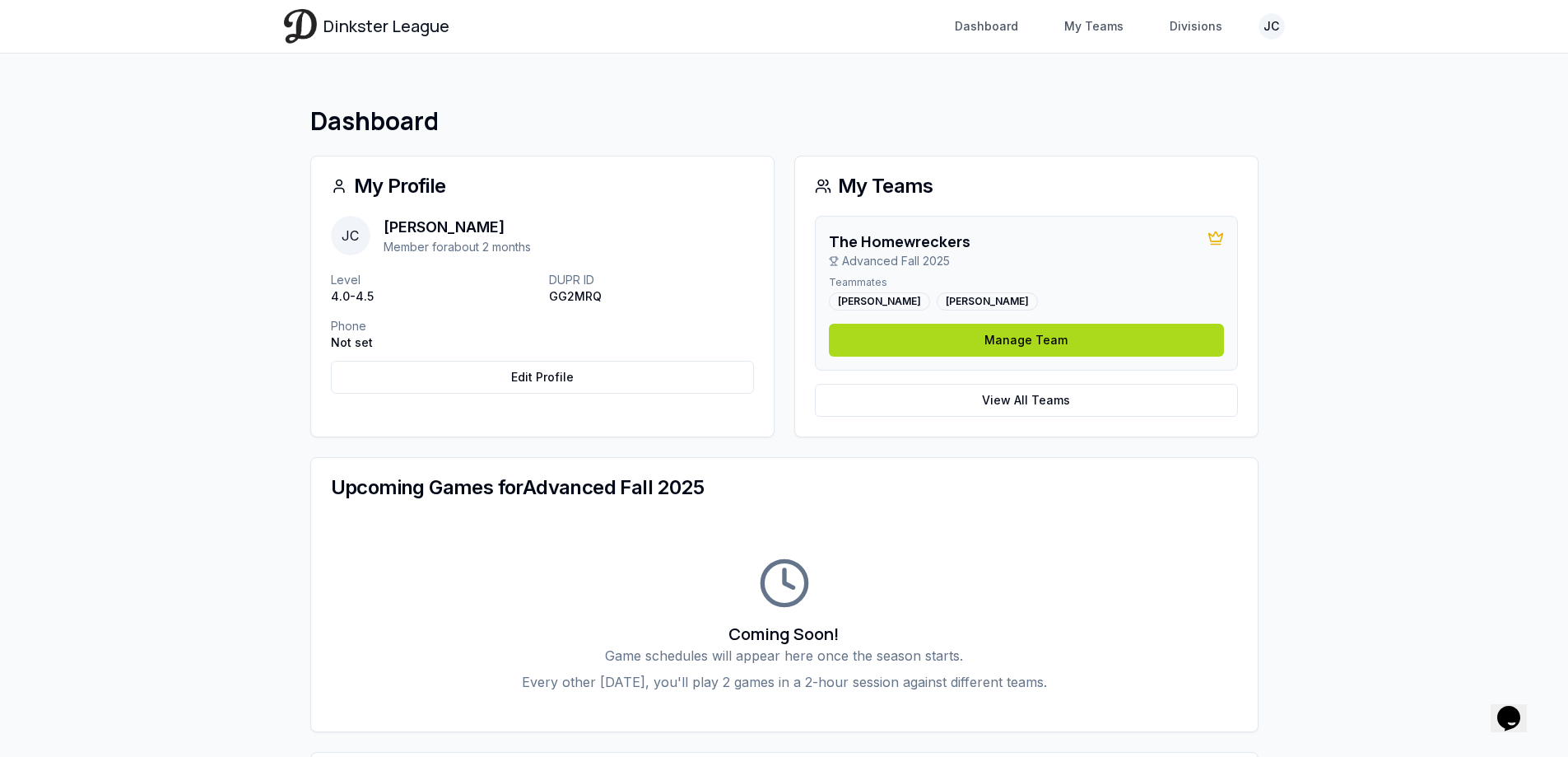
drag, startPoint x: 1361, startPoint y: 304, endPoint x: 1323, endPoint y: 340, distance: 52.3
click at [1361, 304] on div "Dinkster League Dashboard My Teams Divisions JC Toggle navigation menu Dashboar…" at bounding box center [784, 601] width 1568 height 1203
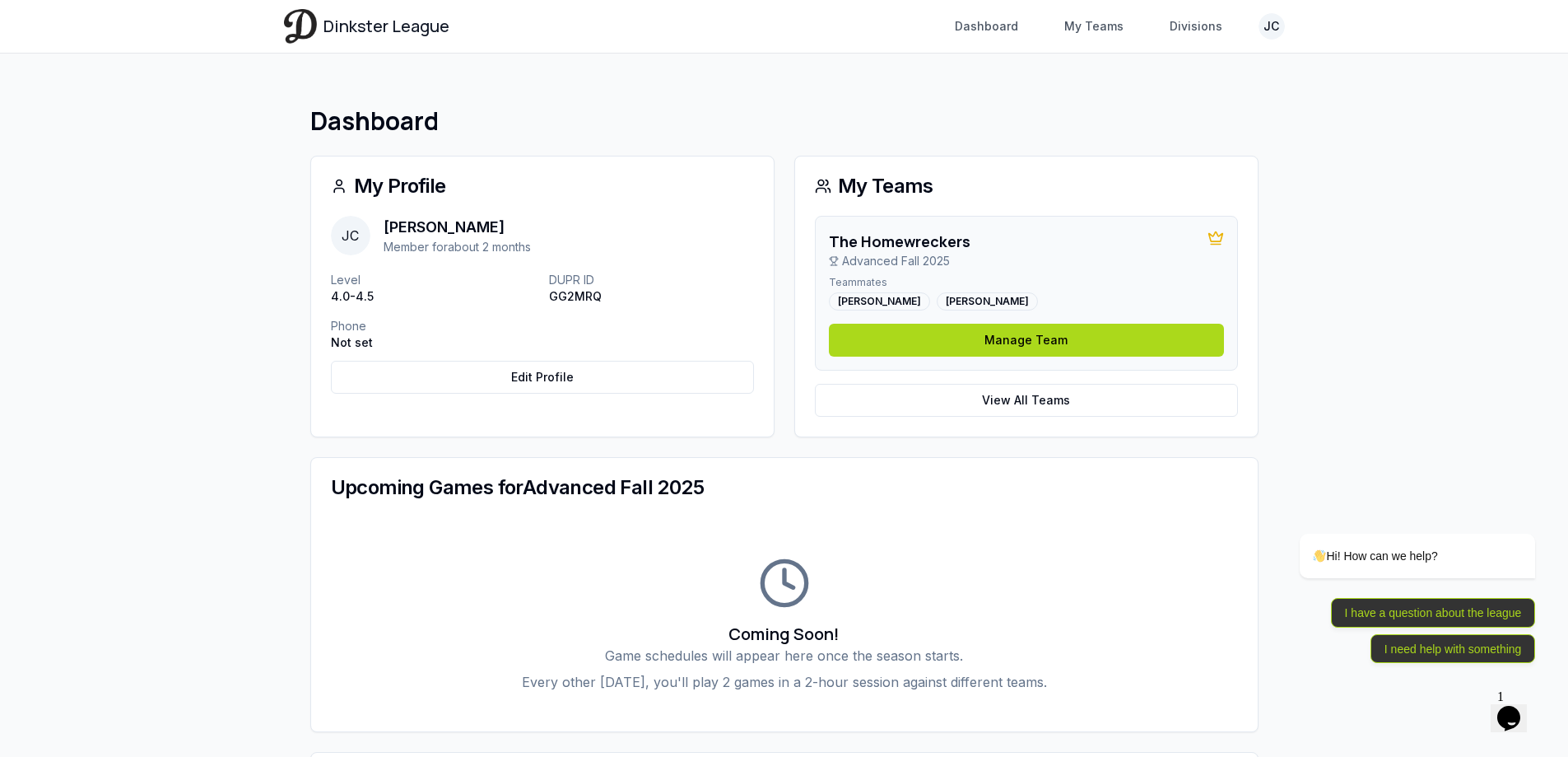
click at [1431, 276] on div "Dinkster League Dashboard My Teams Divisions JC Toggle navigation menu Dashboar…" at bounding box center [784, 601] width 1568 height 1203
click at [1217, 238] on icon at bounding box center [1216, 238] width 17 height 17
click at [579, 367] on link "Edit Profile" at bounding box center [543, 376] width 423 height 33
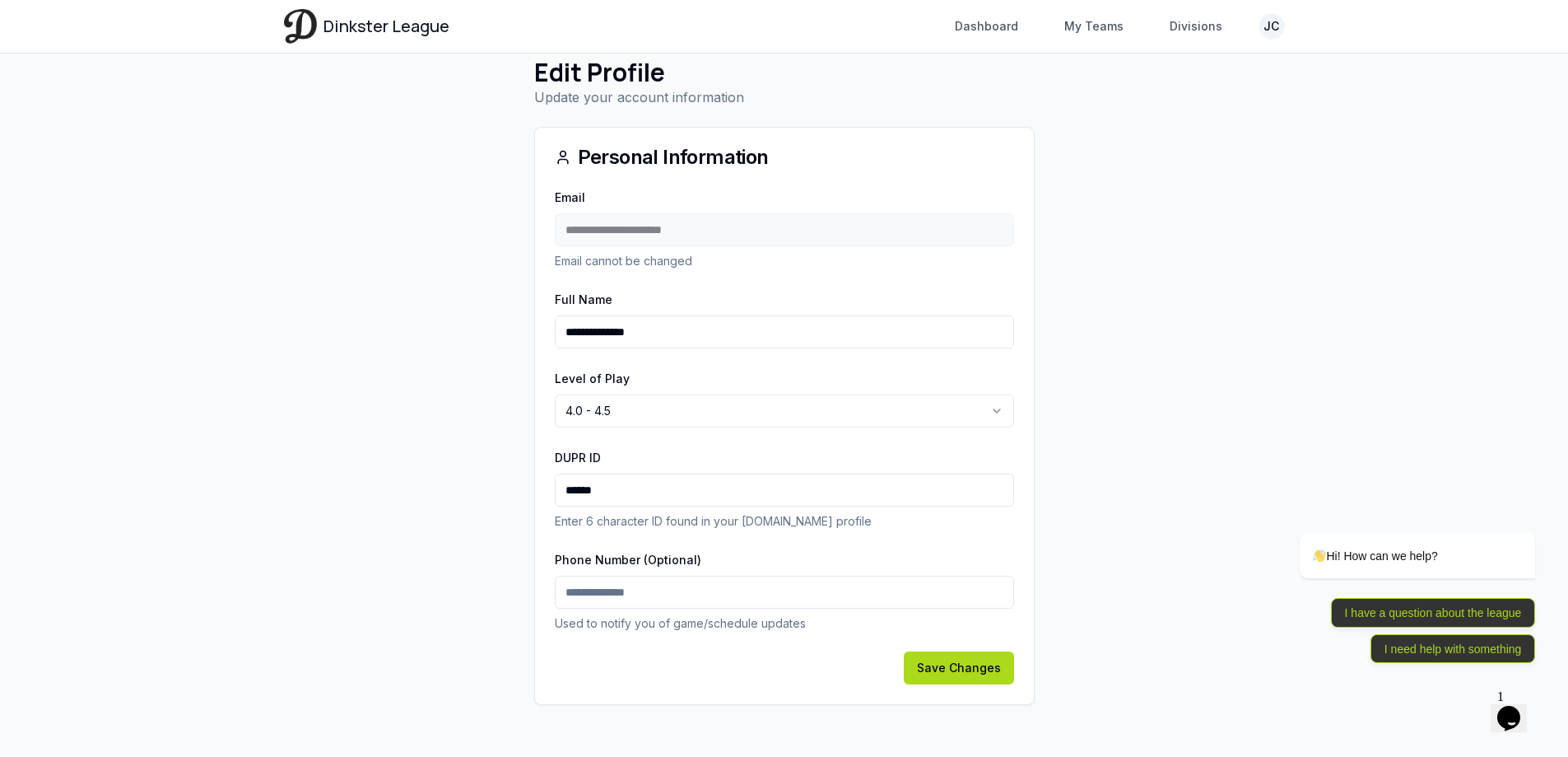
scroll to position [49, 0]
click at [656, 592] on input "Phone Number (Optional)" at bounding box center [784, 591] width 459 height 33
type input "**********"
click at [972, 675] on button "Save Changes" at bounding box center [959, 667] width 110 height 33
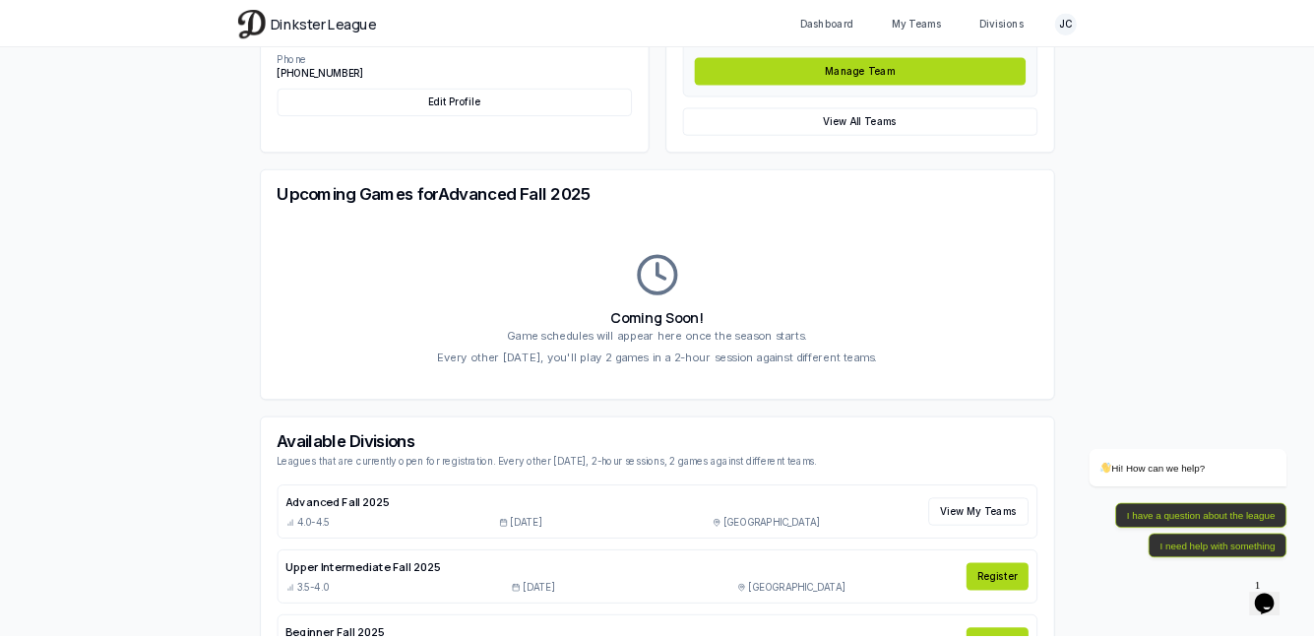
scroll to position [492, 0]
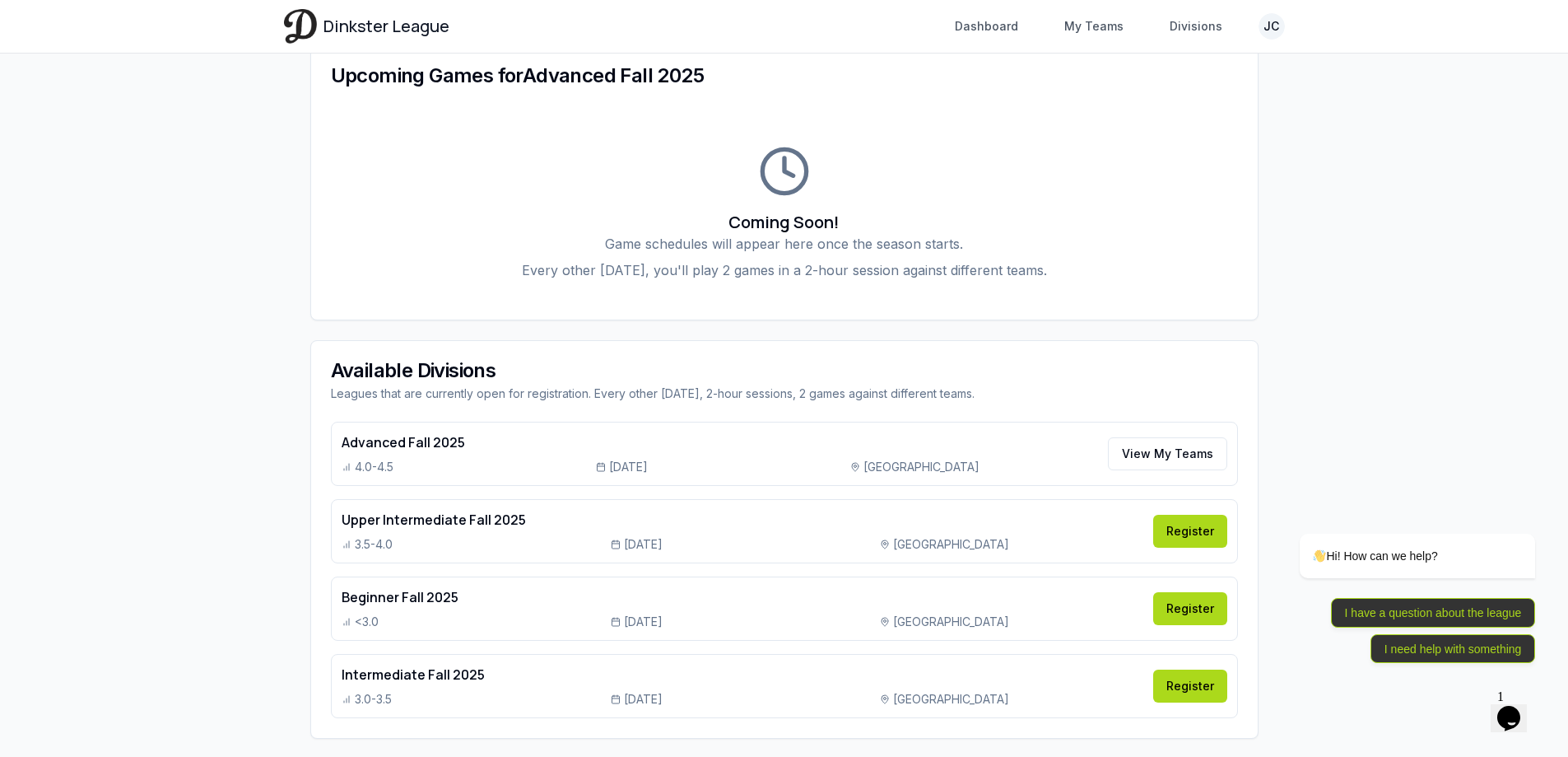
click at [1269, 120] on div "Dashboard My Profile [PERSON_NAME] [PERSON_NAME] Cantilang Member for about 2 m…" at bounding box center [784, 216] width 1001 height 1097
click at [0, 31] on header "Dinkster League Dashboard My Teams Divisions JC Toggle navigation menu Dashboar…" at bounding box center [784, 27] width 1568 height 54
drag, startPoint x: 452, startPoint y: 112, endPoint x: 458, endPoint y: 94, distance: 19.0
click at [453, 109] on div "Coming Soon! Game schedules will appear here once the season starts. Every othe…" at bounding box center [784, 212] width 947 height 214
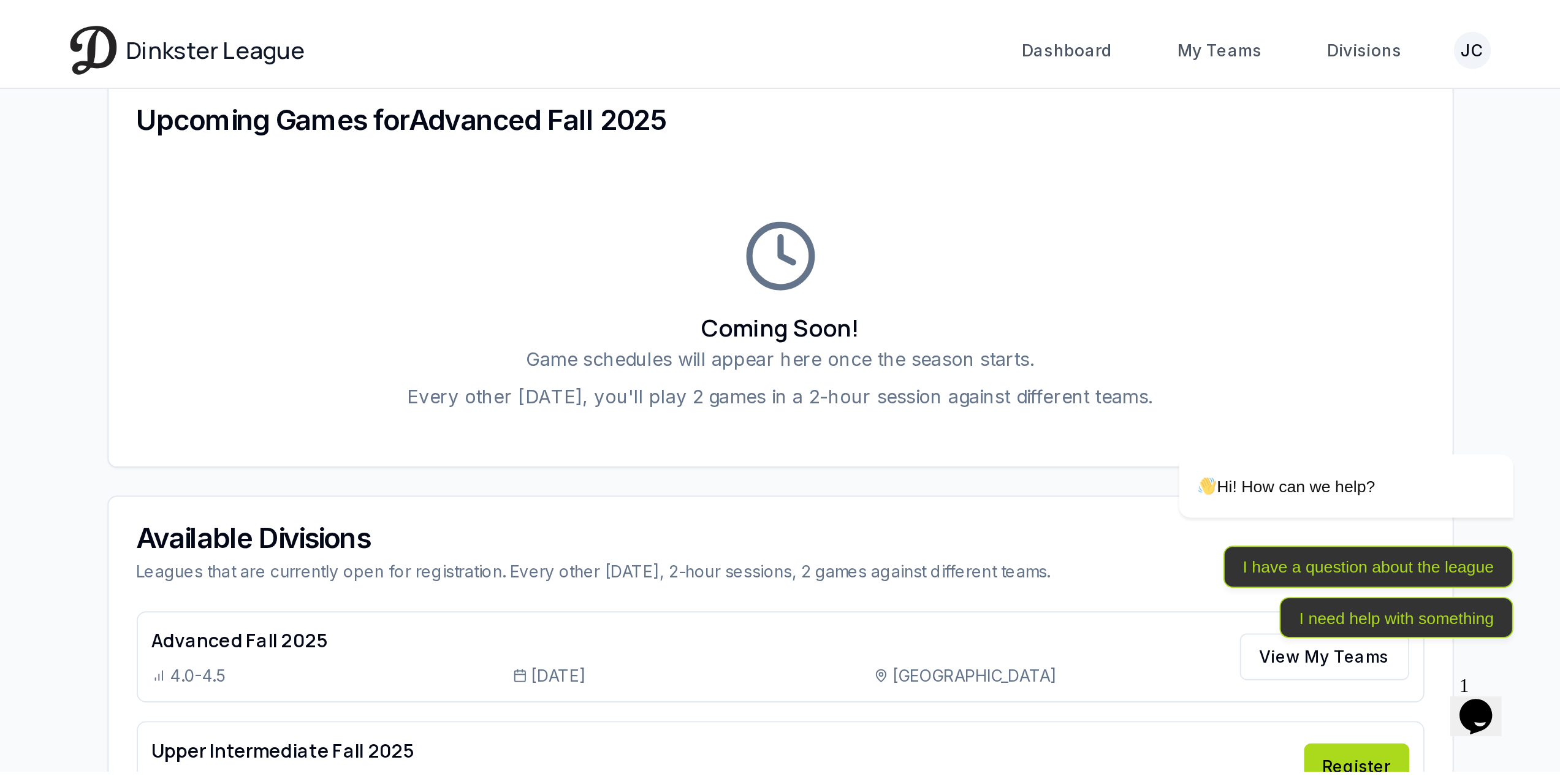
scroll to position [111, 0]
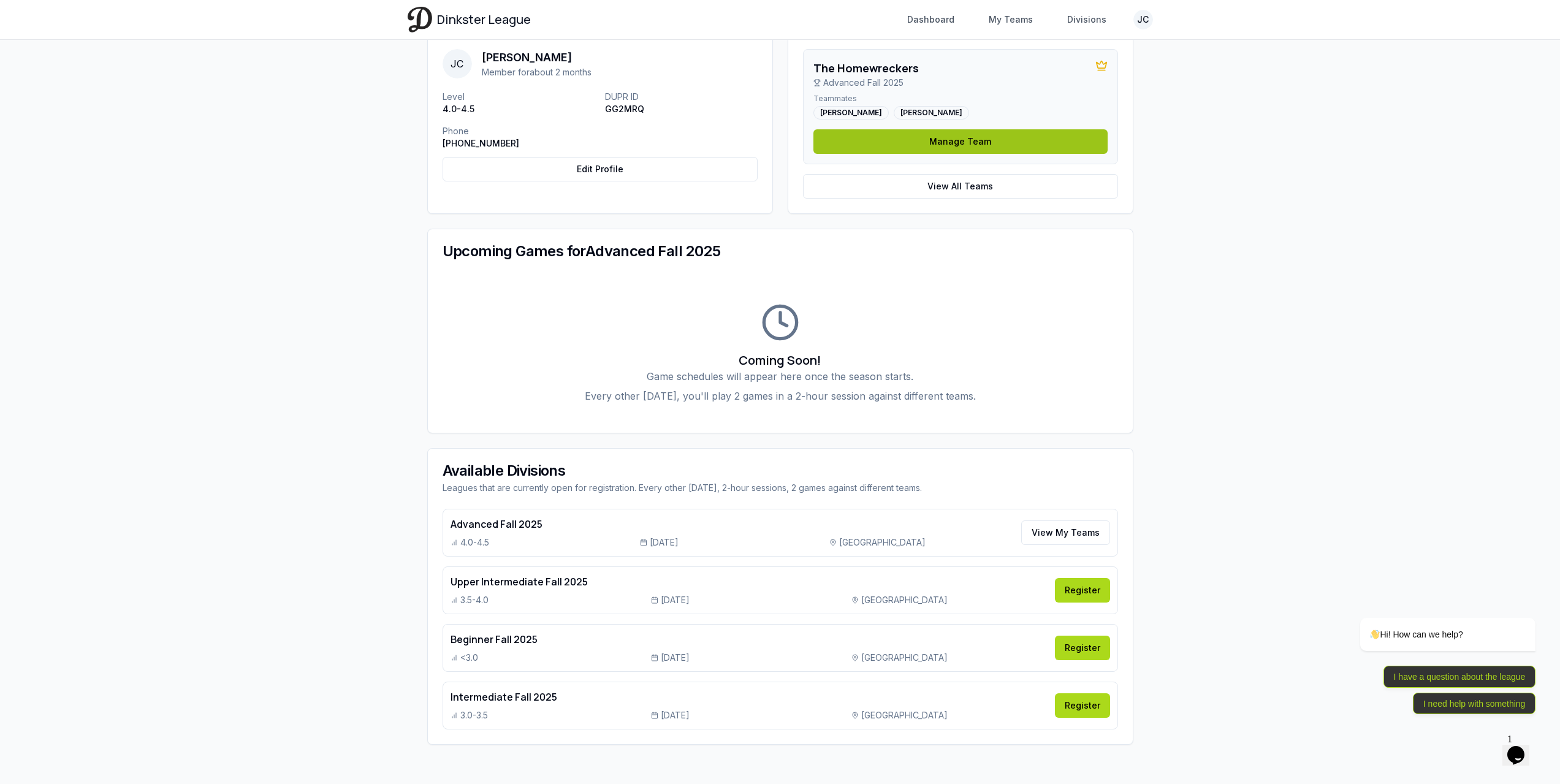
click at [926, 139] on link "Manage Team" at bounding box center [960, 141] width 294 height 24
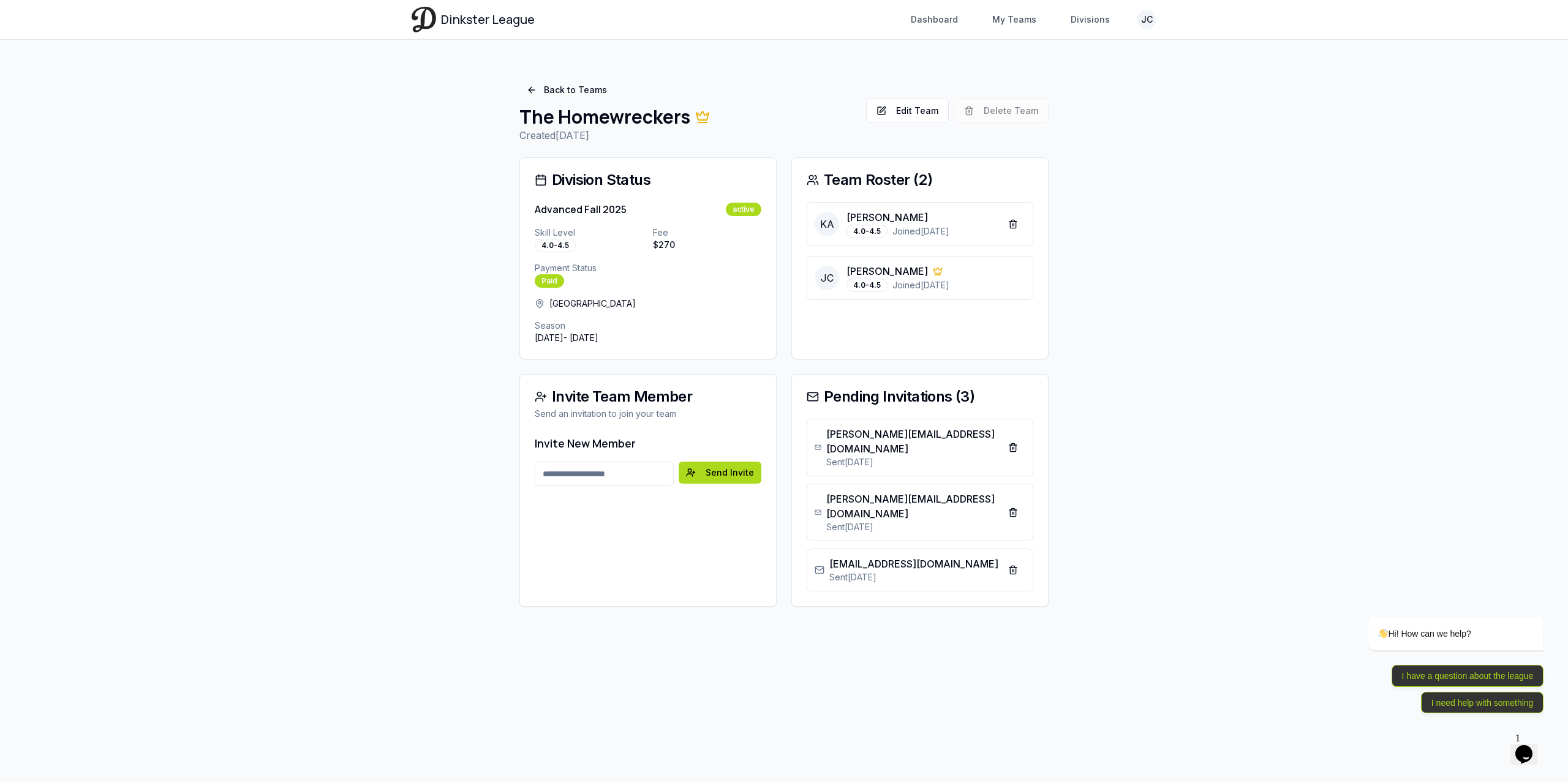
click at [827, 227] on span "KA" at bounding box center [826, 224] width 24 height 24
